Goal: Information Seeking & Learning: Learn about a topic

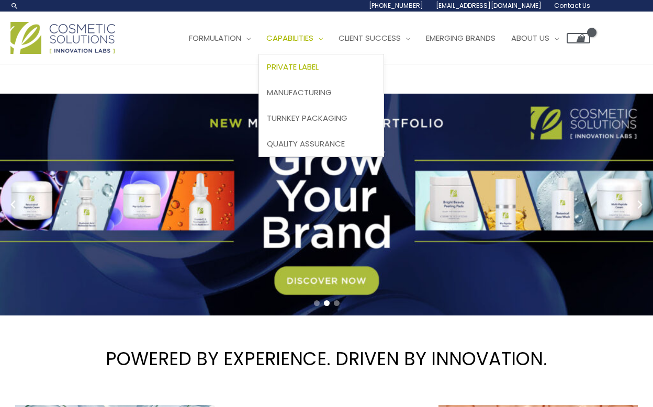
click at [267, 72] on span "Private Label" at bounding box center [293, 66] width 52 height 11
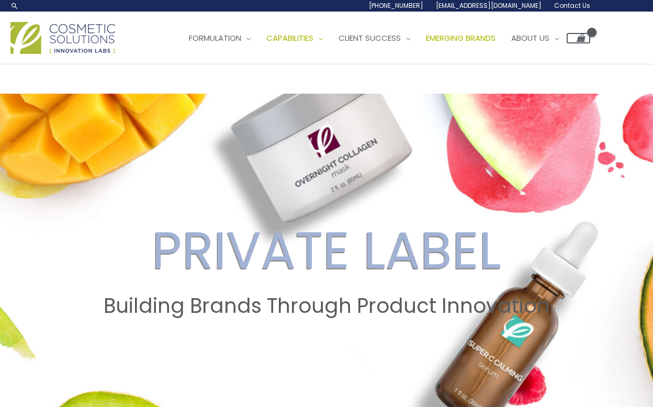
click at [426, 43] on span "Emerging Brands" at bounding box center [461, 37] width 70 height 11
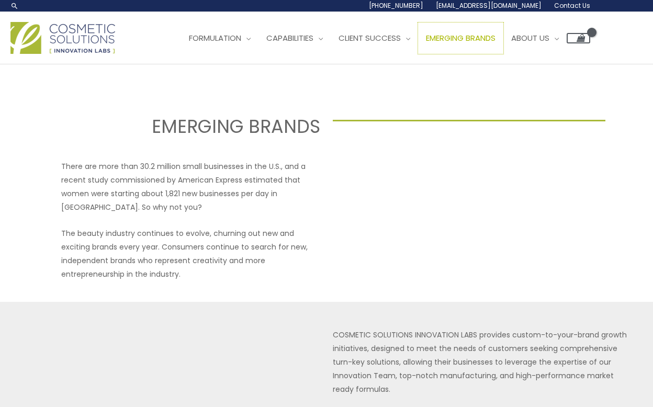
click at [426, 43] on span "Emerging Brands" at bounding box center [461, 37] width 70 height 11
